Goal: Transaction & Acquisition: Download file/media

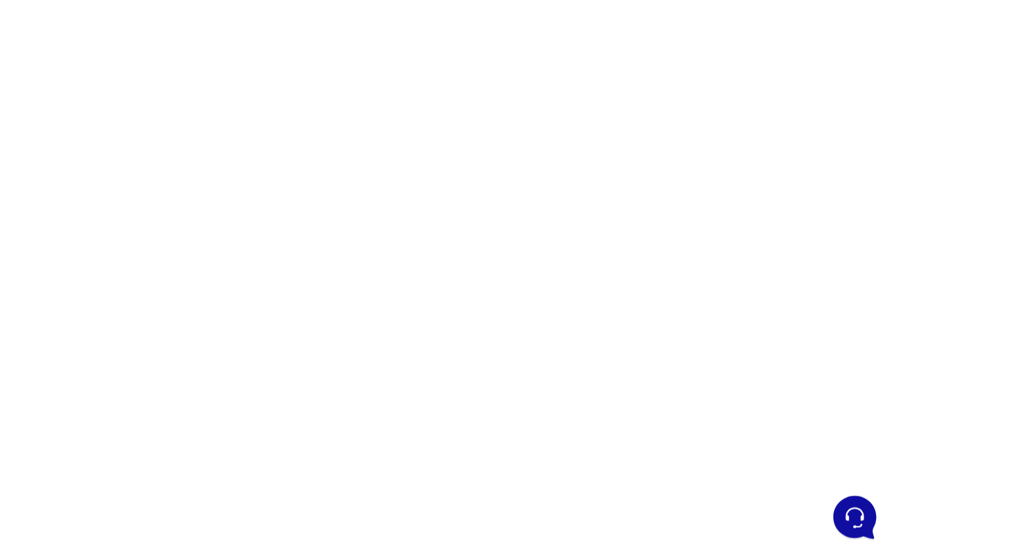
scroll to position [80, 0]
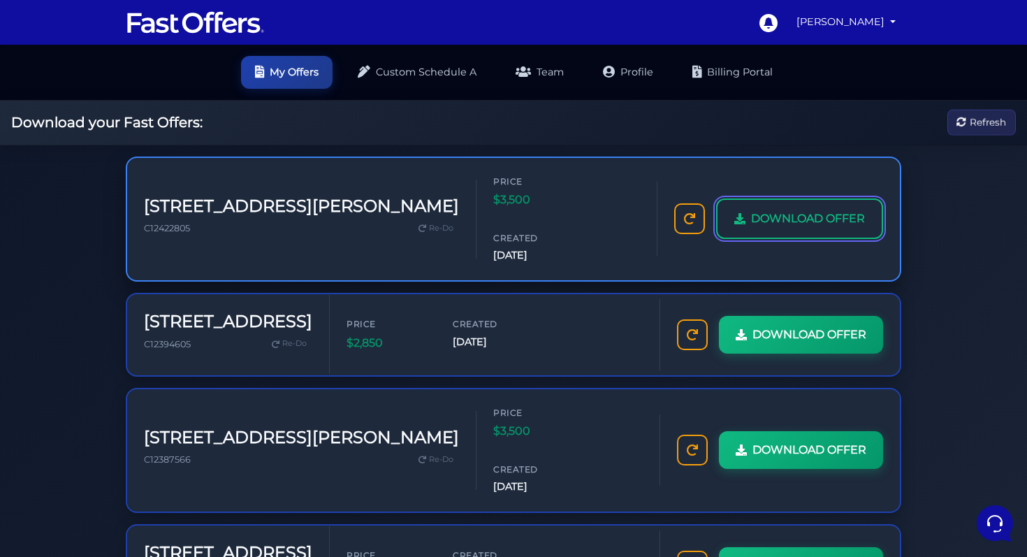
click at [846, 210] on span "DOWNLOAD OFFER" at bounding box center [808, 219] width 114 height 18
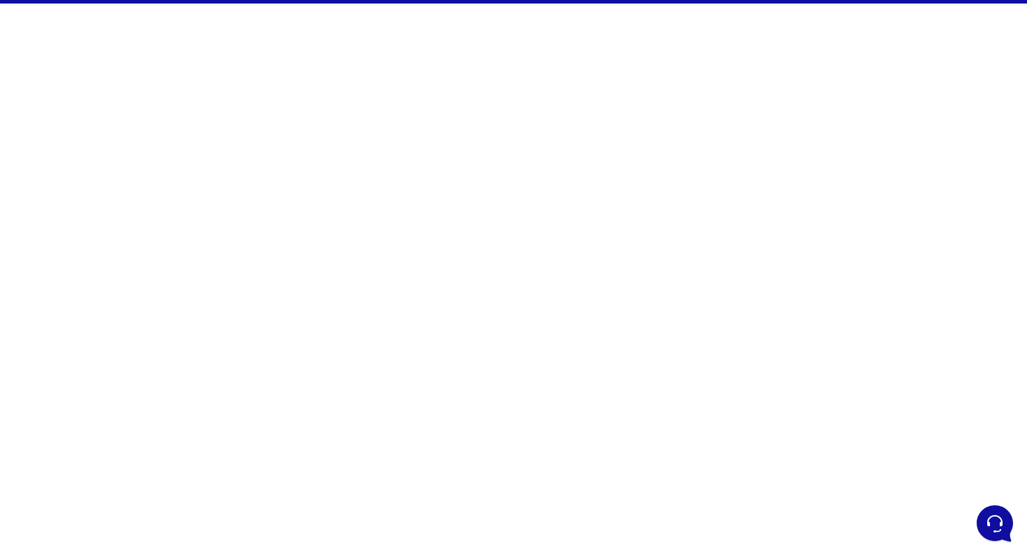
scroll to position [83, 0]
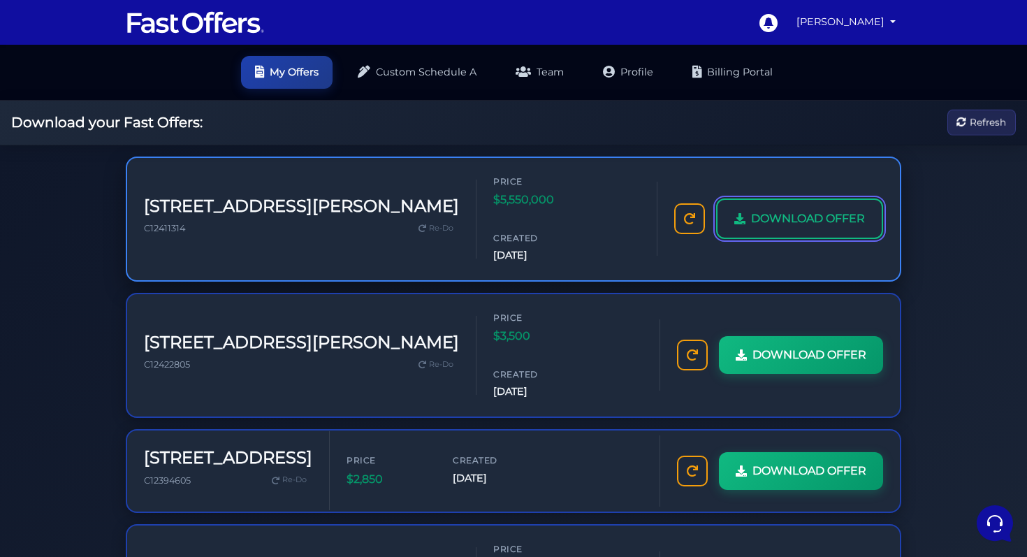
click at [793, 210] on span "DOWNLOAD OFFER" at bounding box center [808, 219] width 114 height 18
